Goal: Task Accomplishment & Management: Manage account settings

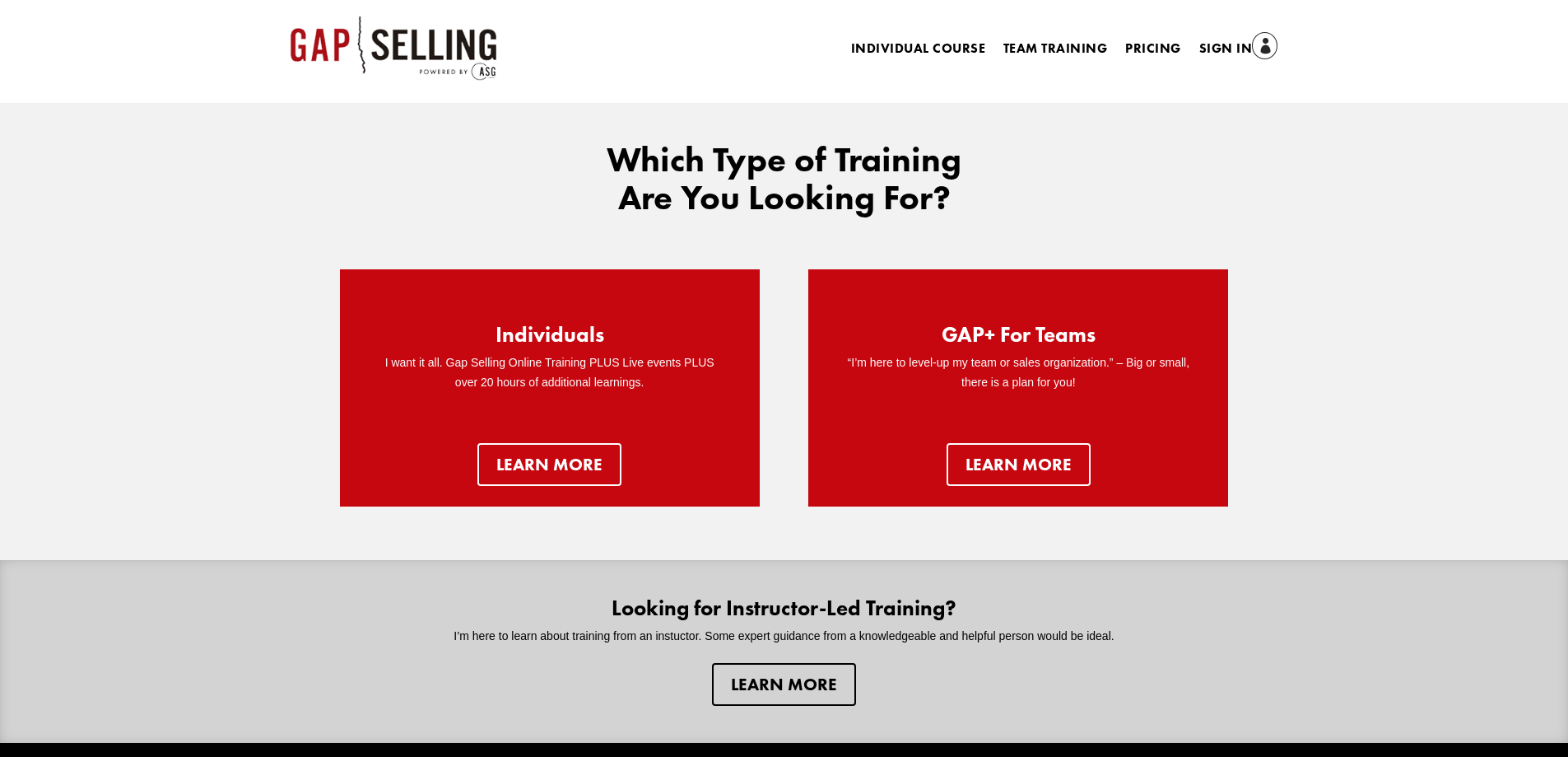
click at [1217, 51] on link "Sign In" at bounding box center [1238, 49] width 79 height 23
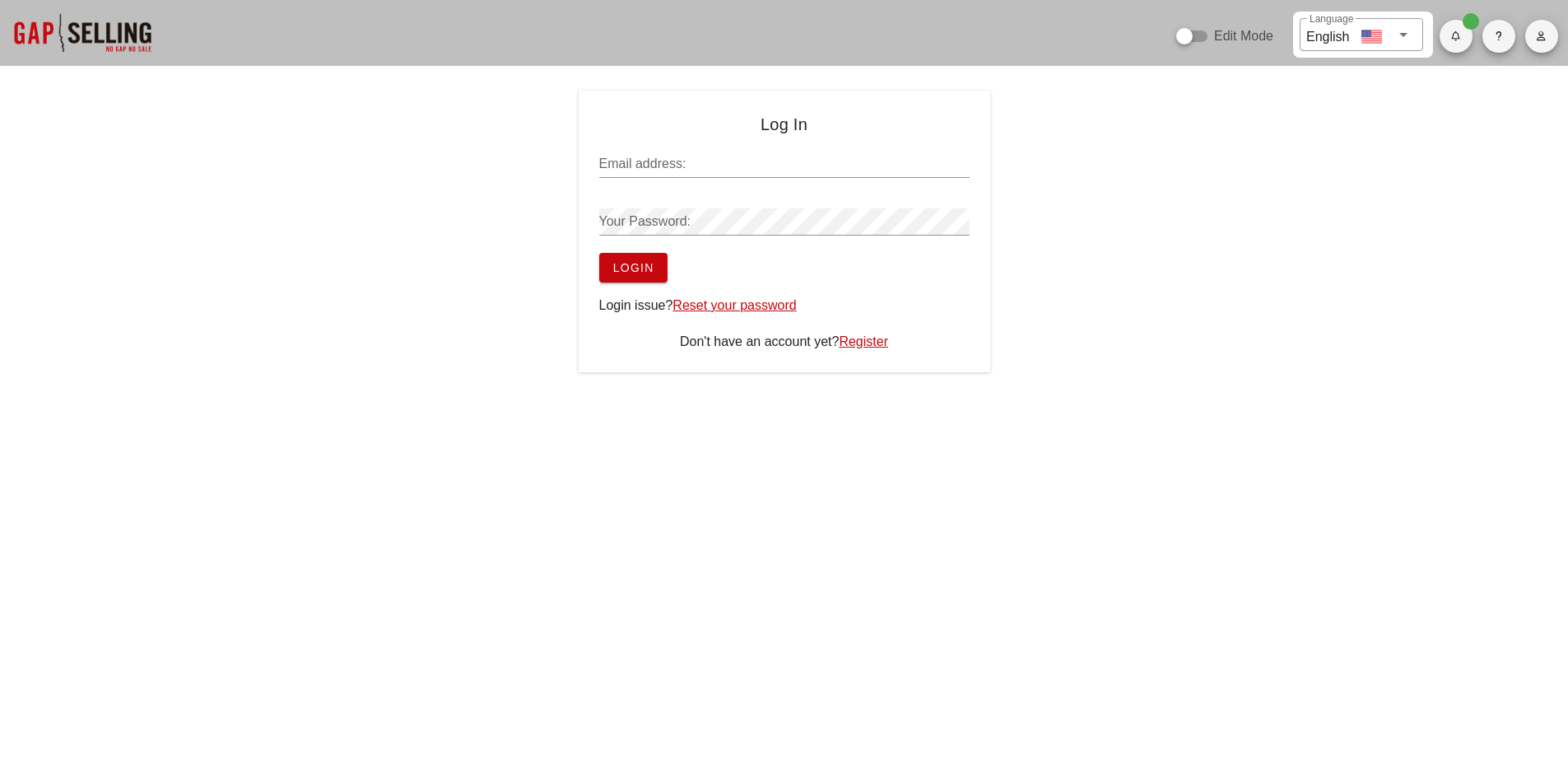
type input "sean@salesgrowth.com"
click at [648, 262] on span "Login" at bounding box center [633, 268] width 42 height 13
